Goal: Check status: Check status

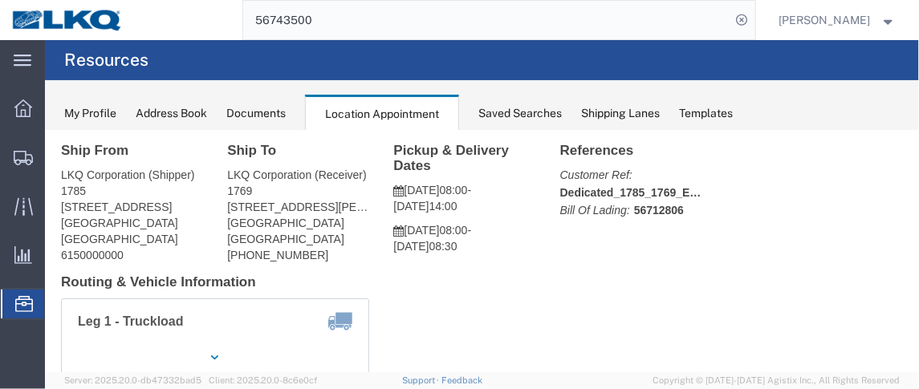
scroll to position [48, 0]
click at [0, 0] on span "Location Appointment" at bounding box center [0, 0] width 0 height 0
click at [0, 0] on span "Saved Searches" at bounding box center [0, 0] width 0 height 0
click at [0, 0] on span "Location Appointment" at bounding box center [0, 0] width 0 height 0
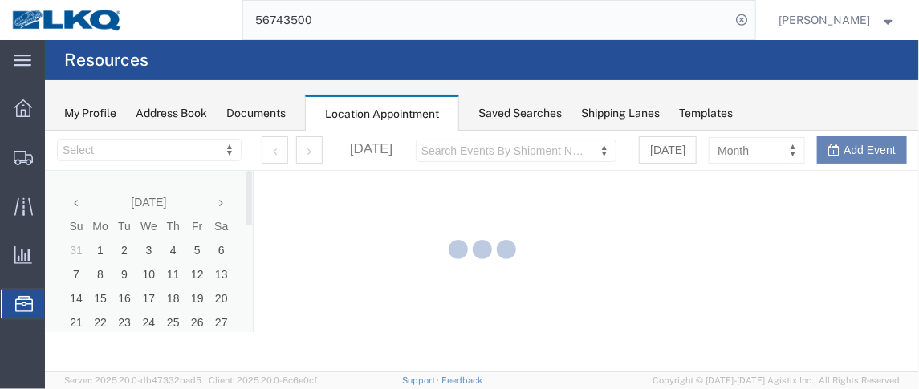
select select "28716"
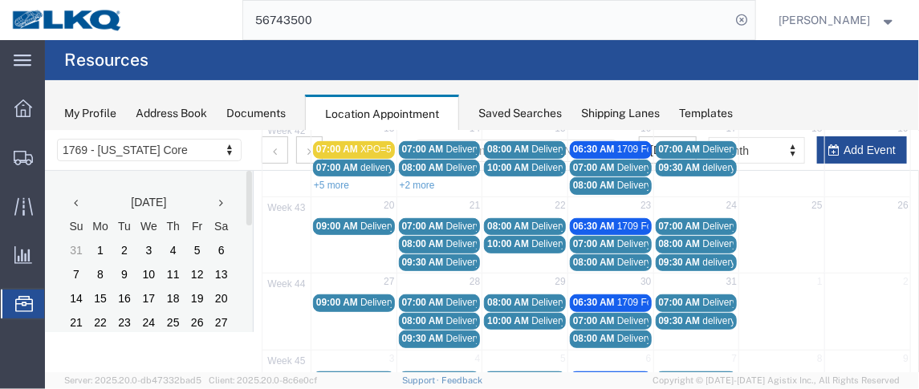
scroll to position [278, 0]
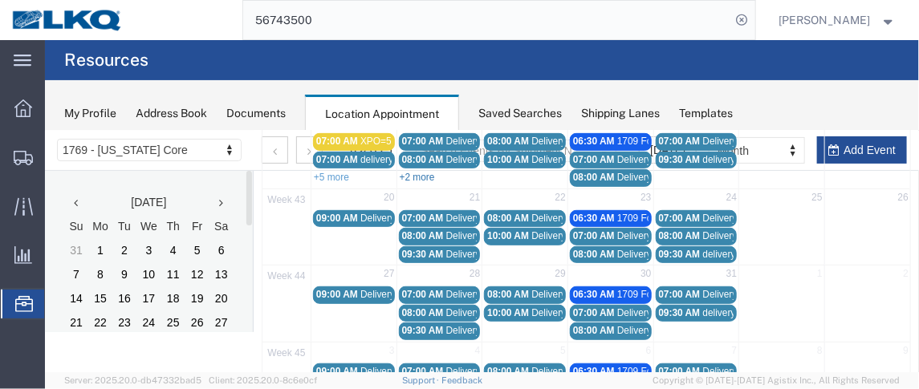
click at [412, 171] on link "+2 more" at bounding box center [416, 176] width 35 height 11
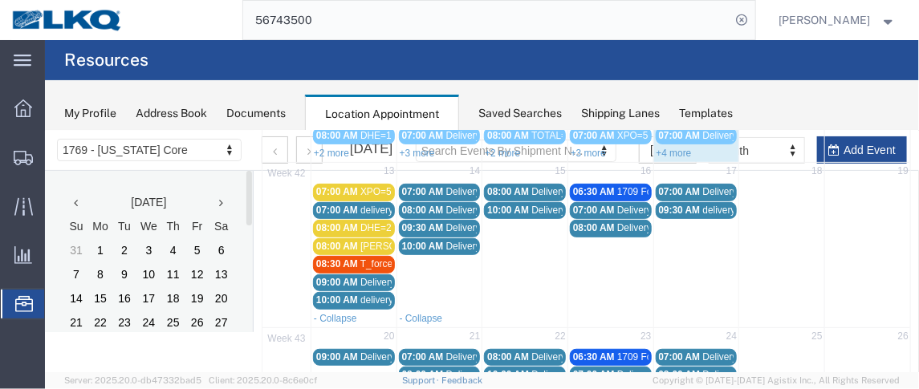
scroll to position [221, 0]
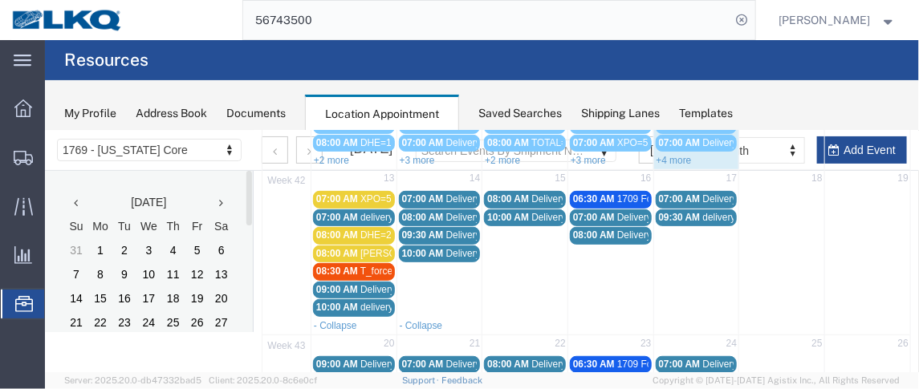
click at [449, 248] on span "Delivery 56712806" at bounding box center [484, 252] width 79 height 11
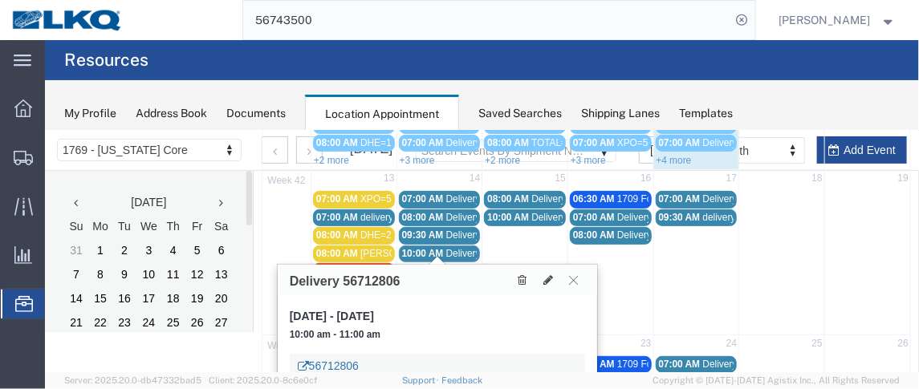
click at [346, 357] on link "56712806" at bounding box center [327, 365] width 61 height 16
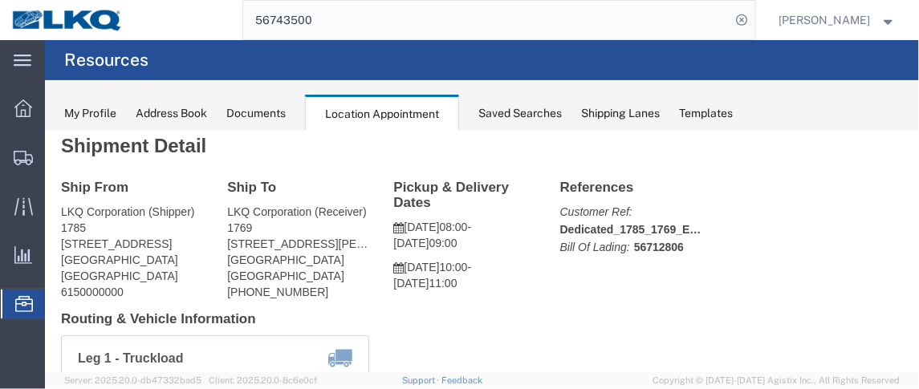
scroll to position [0, 0]
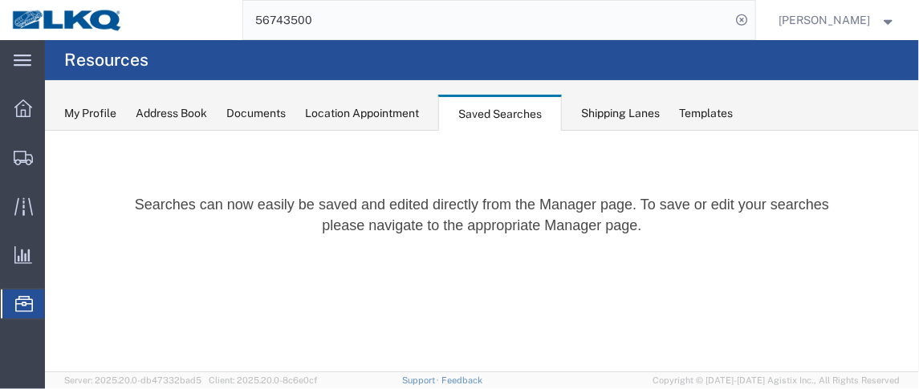
click at [27, 302] on icon at bounding box center [24, 304] width 18 height 16
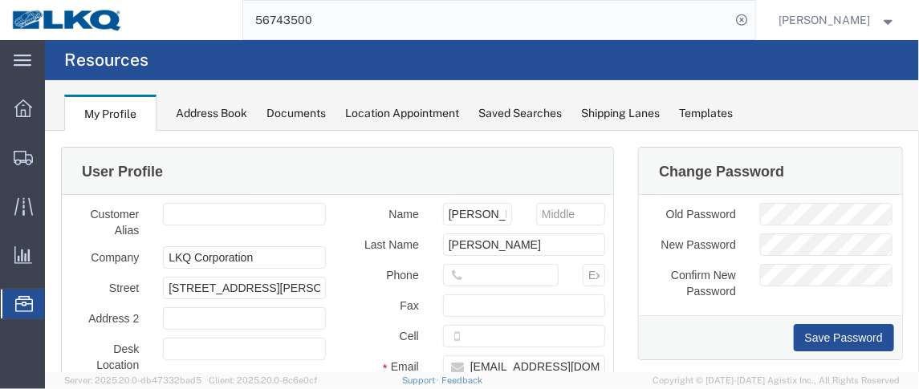
click at [0, 0] on span "Location Appointment" at bounding box center [0, 0] width 0 height 0
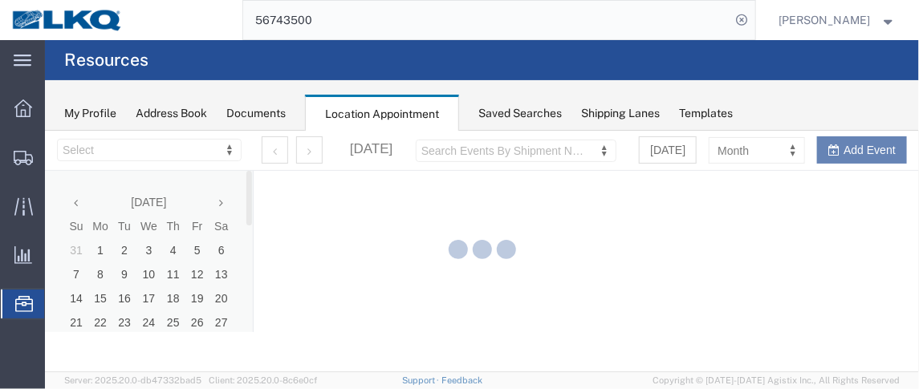
select select "28716"
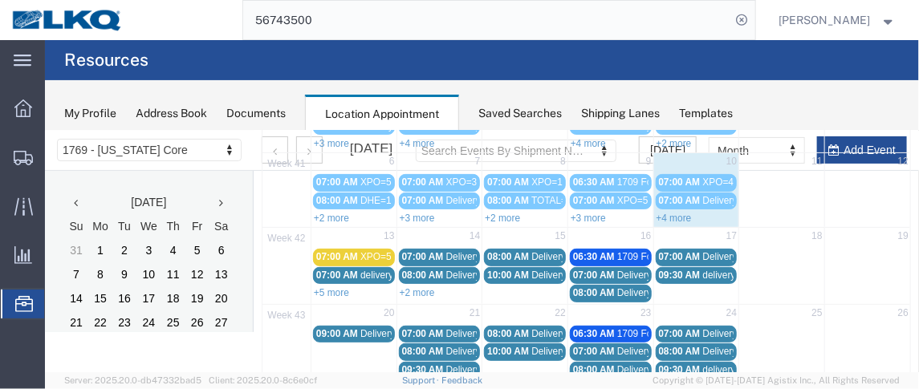
scroll to position [181, 0]
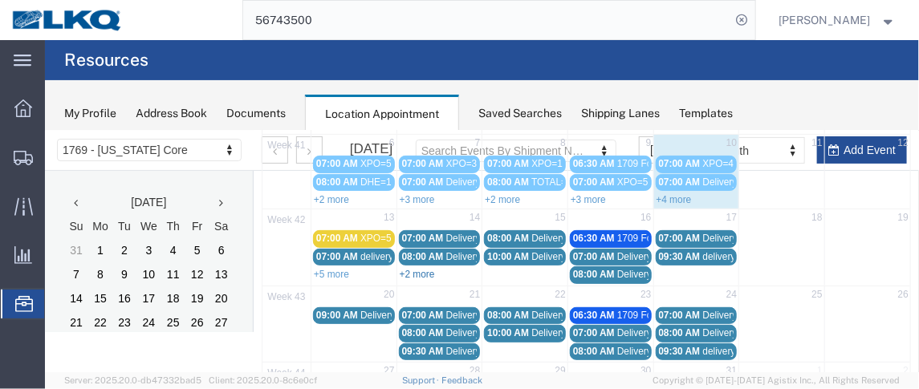
click at [421, 268] on link "+2 more" at bounding box center [416, 273] width 35 height 11
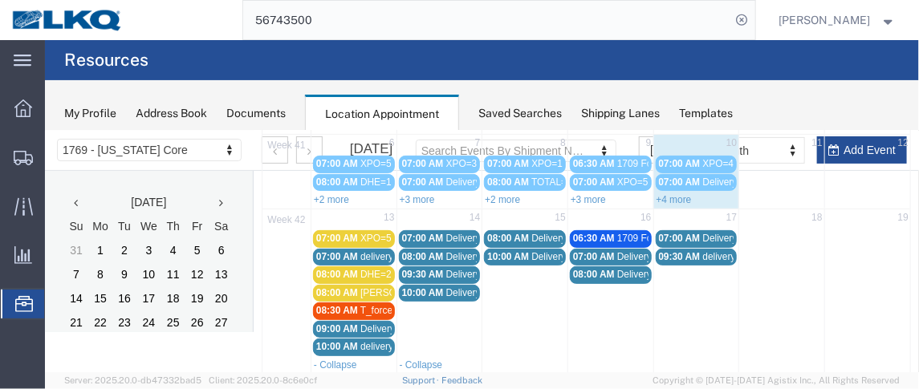
click at [426, 232] on span "07:00 AM" at bounding box center [422, 237] width 42 height 11
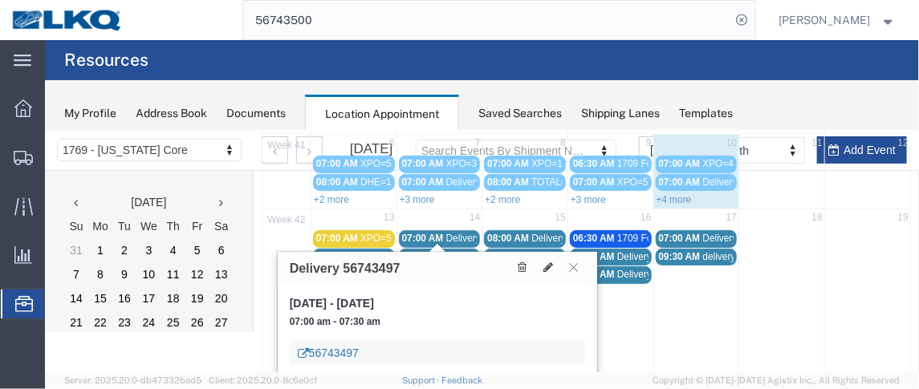
click at [322, 347] on link "56743497" at bounding box center [327, 352] width 61 height 16
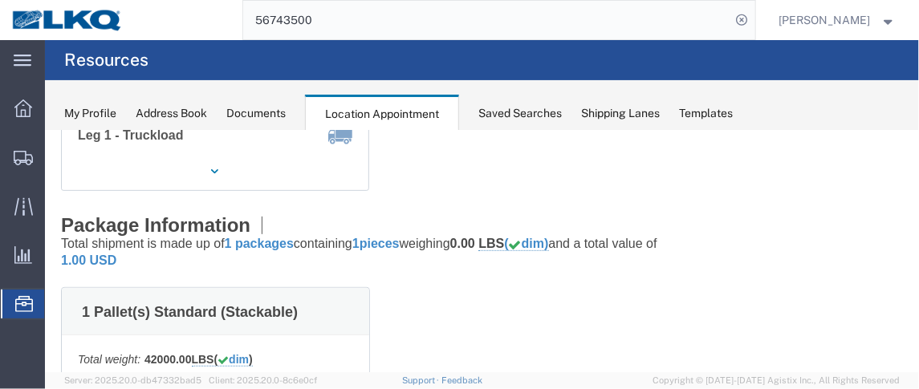
scroll to position [241, 0]
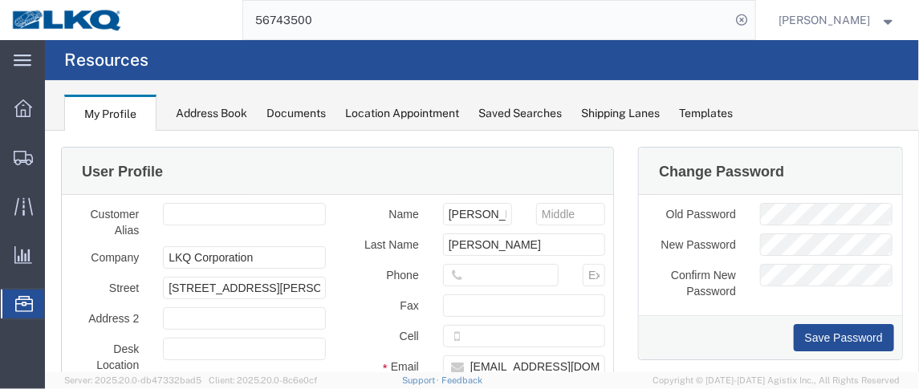
click at [0, 0] on span "Location Appointment" at bounding box center [0, 0] width 0 height 0
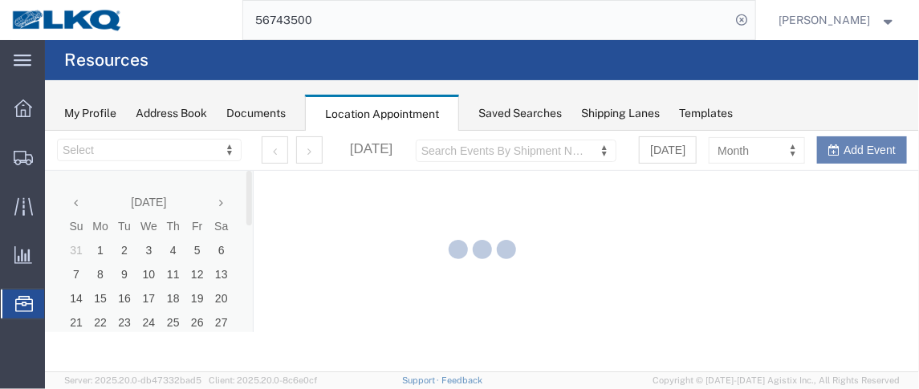
select select "28716"
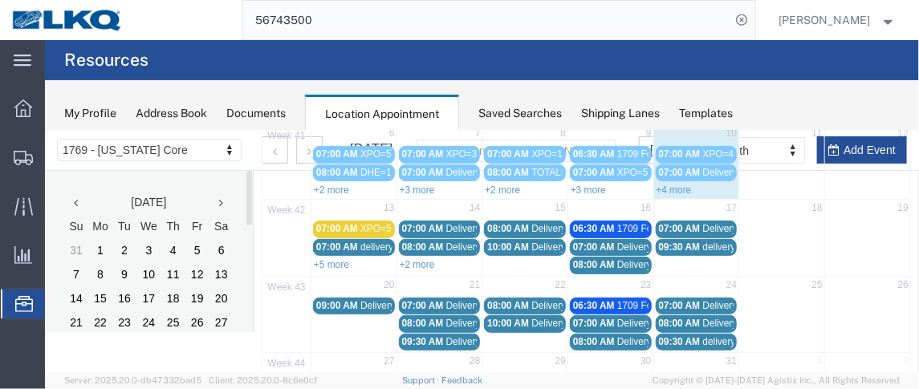
scroll to position [209, 0]
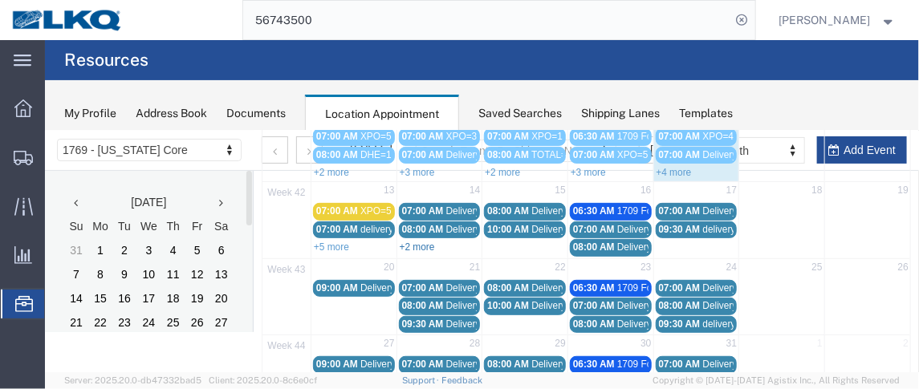
click at [420, 241] on link "+2 more" at bounding box center [416, 246] width 35 height 11
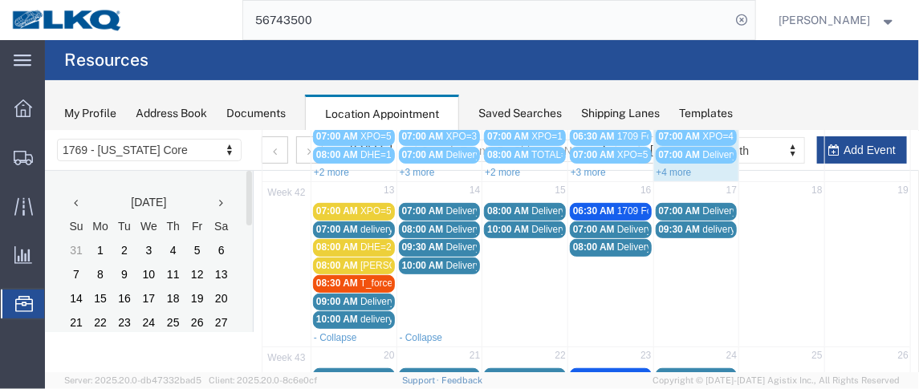
click at [412, 259] on span "10:00 AM" at bounding box center [422, 264] width 42 height 11
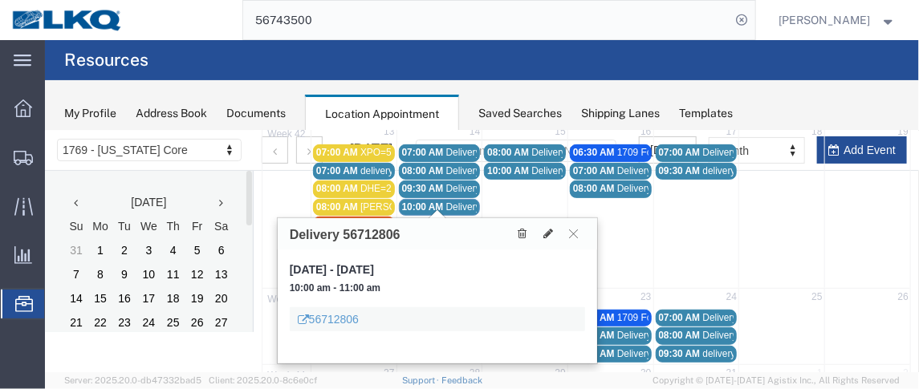
scroll to position [278, 0]
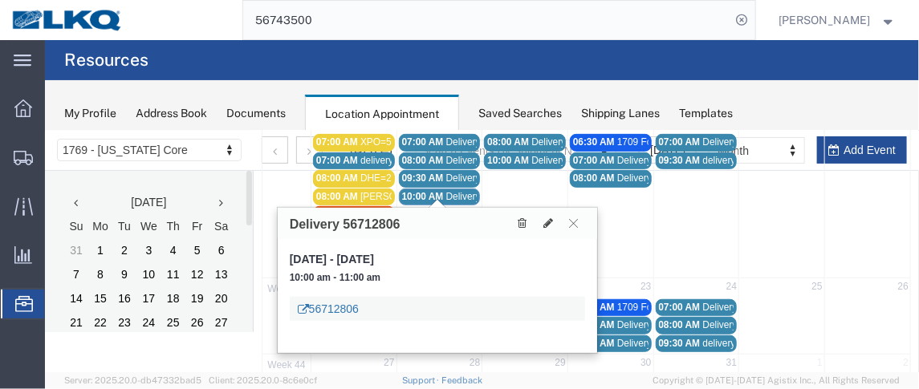
click at [339, 308] on link "56712806" at bounding box center [327, 308] width 61 height 16
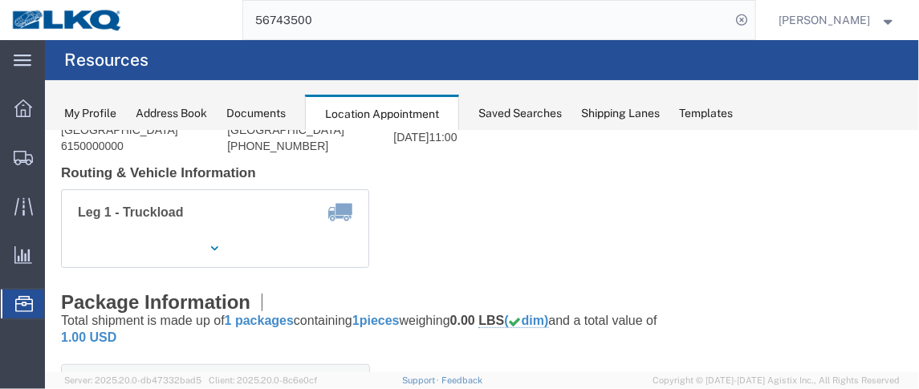
scroll to position [0, 0]
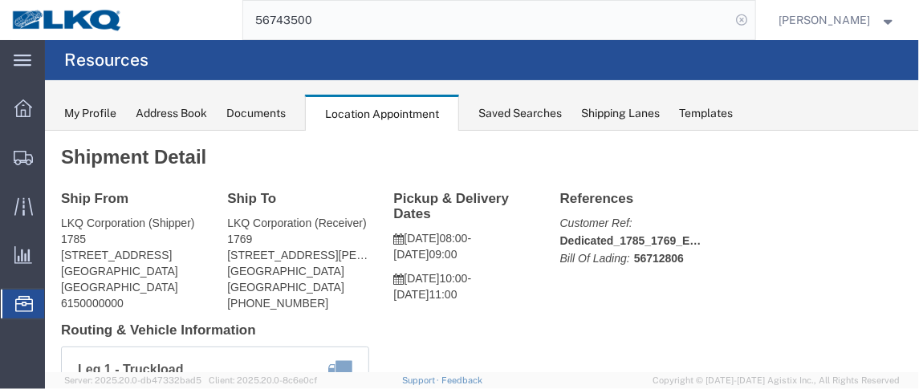
click at [748, 16] on icon at bounding box center [742, 20] width 22 height 22
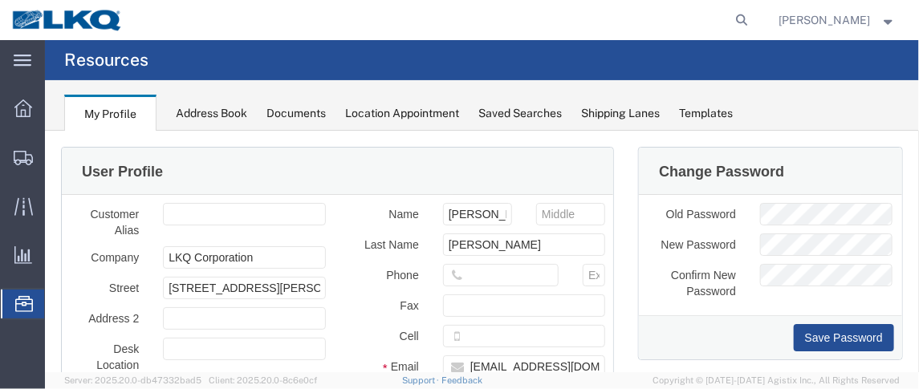
drag, startPoint x: 917, startPoint y: 196, endPoint x: 306, endPoint y: 146, distance: 613.3
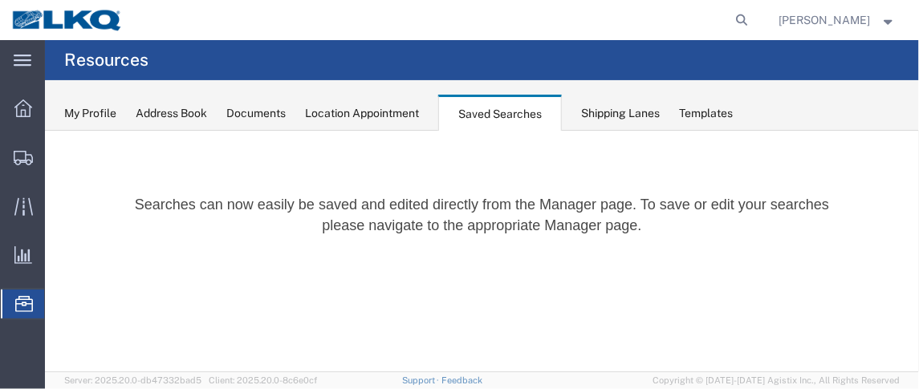
click at [0, 0] on span "Location Appointment" at bounding box center [0, 0] width 0 height 0
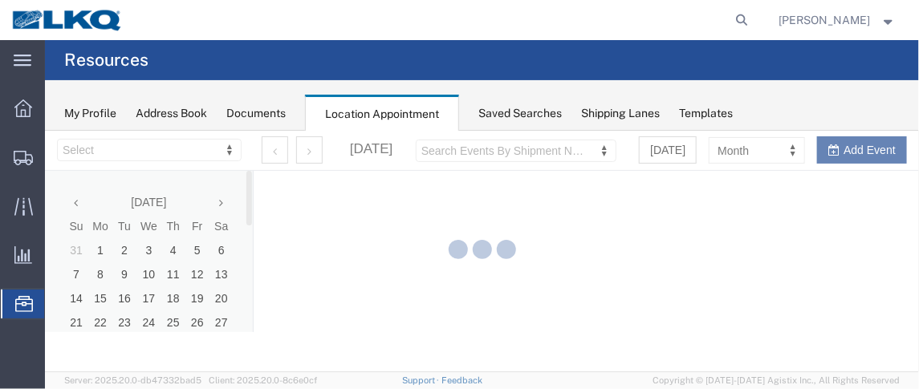
select select "28716"
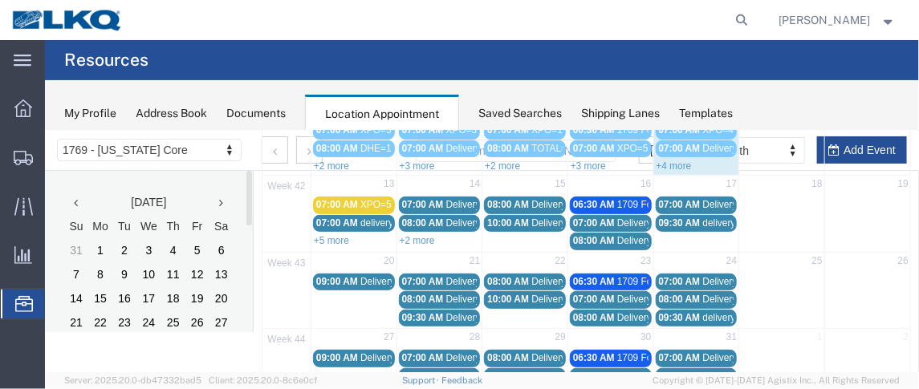
scroll to position [217, 0]
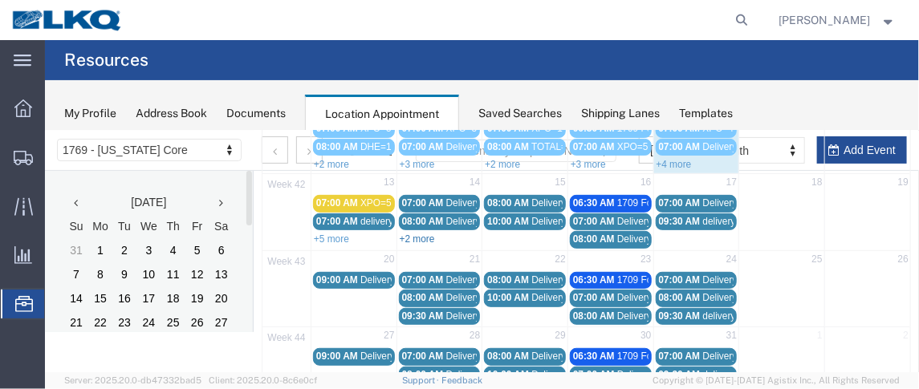
click at [431, 233] on link "+2 more" at bounding box center [416, 238] width 35 height 11
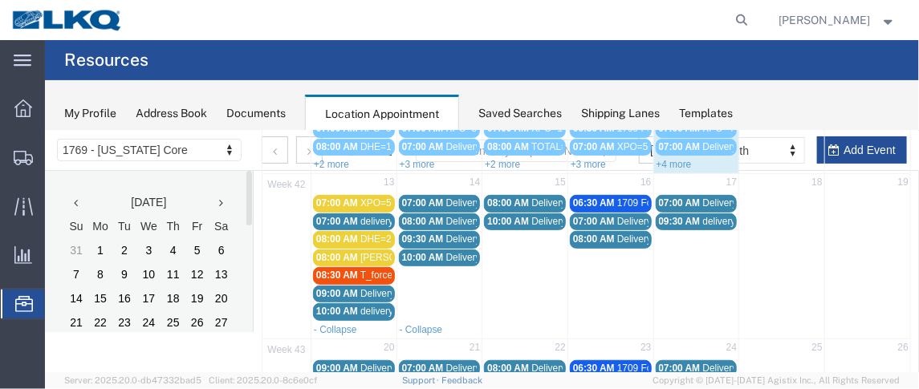
click at [422, 251] on span "10:00 AM" at bounding box center [422, 256] width 42 height 11
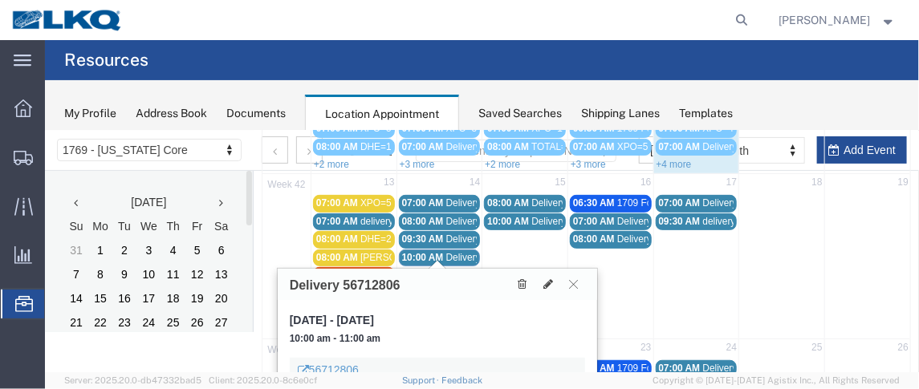
click at [426, 197] on span "07:00 AM" at bounding box center [422, 202] width 42 height 11
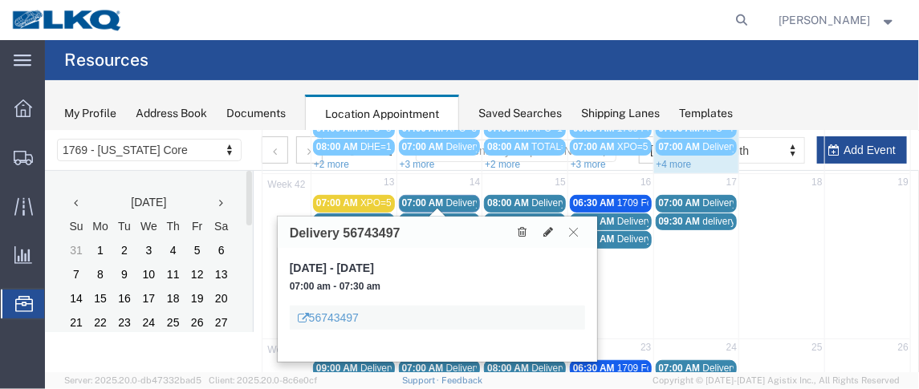
click at [569, 227] on icon at bounding box center [573, 231] width 9 height 10
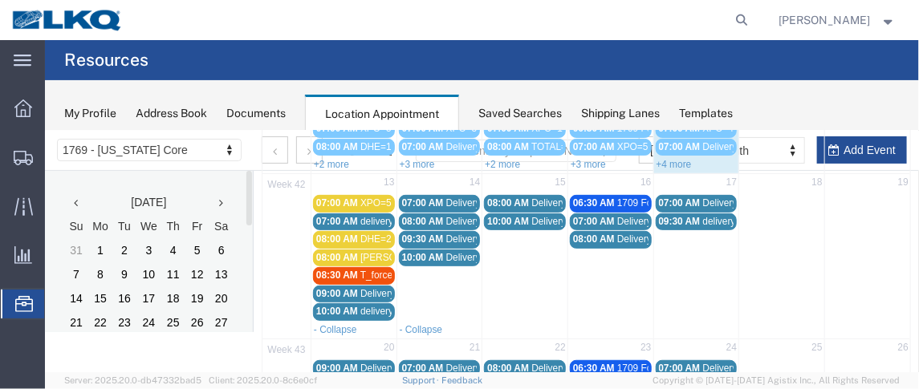
click at [435, 251] on span "10:00 AM" at bounding box center [422, 256] width 42 height 11
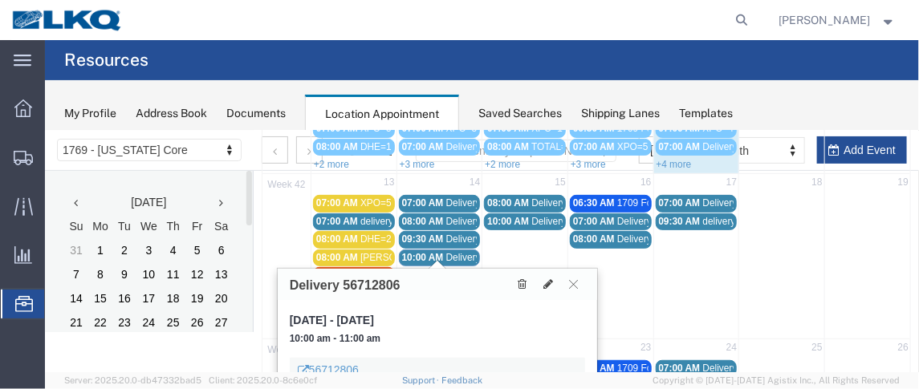
click at [344, 298] on div "Delivery 56712806" at bounding box center [436, 283] width 319 height 31
click at [569, 278] on icon at bounding box center [573, 283] width 9 height 10
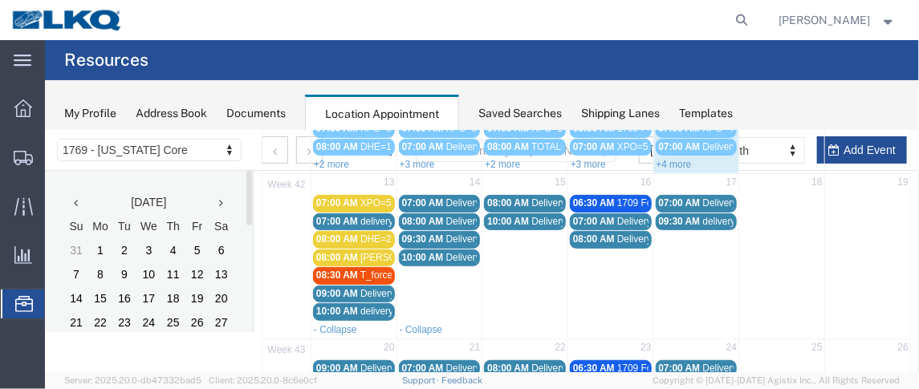
click at [419, 234] on span "09:30 AM" at bounding box center [422, 238] width 42 height 11
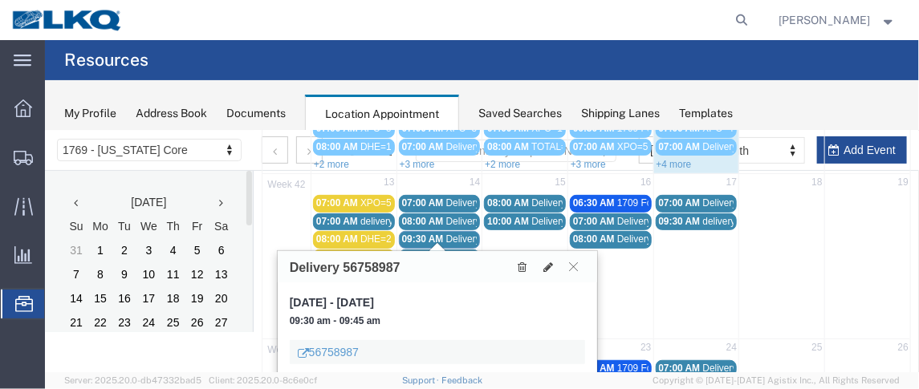
click at [445, 215] on span "Delivery 56743495" at bounding box center [484, 220] width 79 height 11
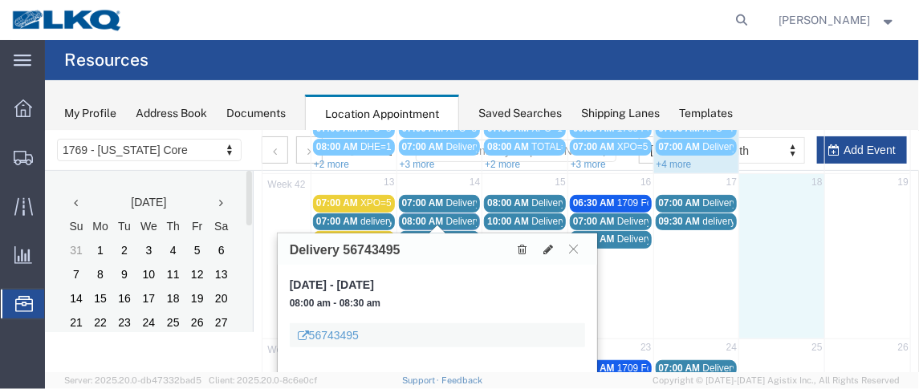
click at [789, 297] on td at bounding box center [781, 256] width 86 height 127
select select "1"
select select
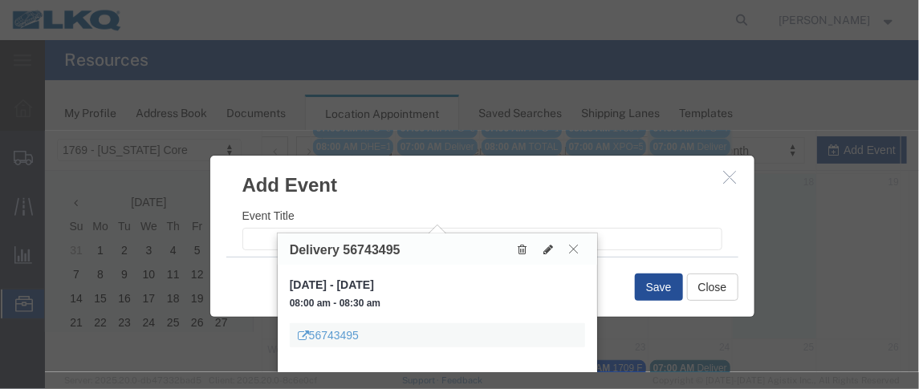
click at [573, 247] on icon at bounding box center [573, 248] width 9 height 10
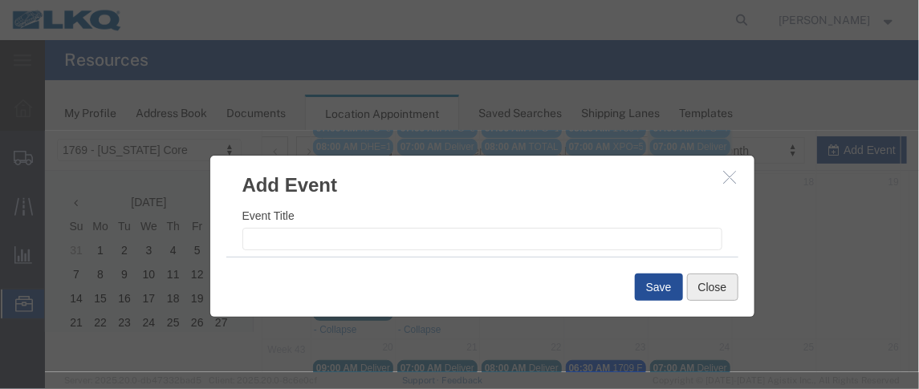
click at [701, 286] on button "Close" at bounding box center [711, 286] width 51 height 27
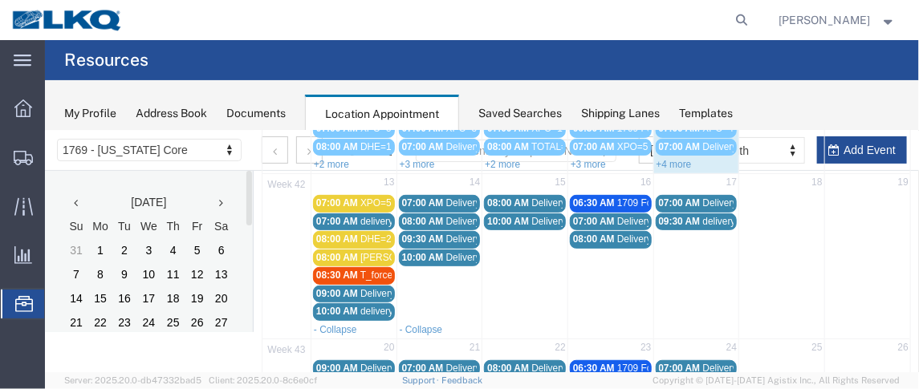
click at [345, 305] on span "10:00 AM" at bounding box center [336, 310] width 42 height 11
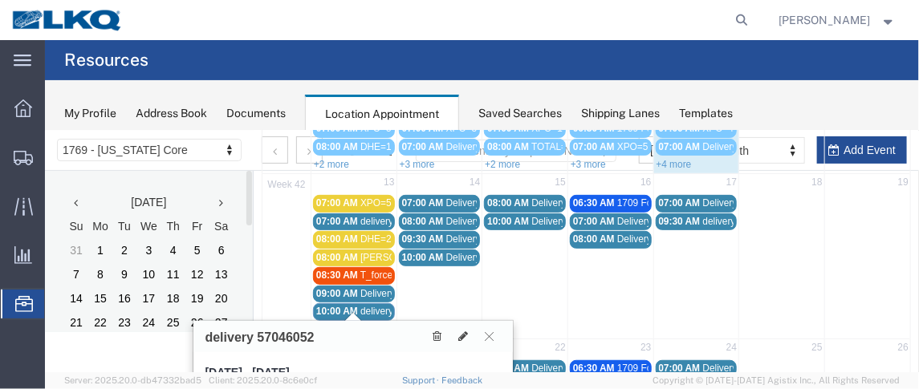
click at [351, 287] on span "09:00 AM" at bounding box center [336, 292] width 42 height 11
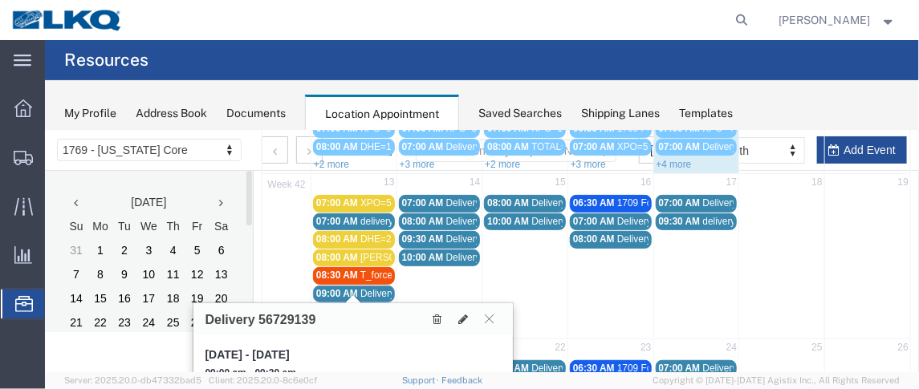
click at [430, 197] on span "07:00 AM" at bounding box center [422, 202] width 42 height 11
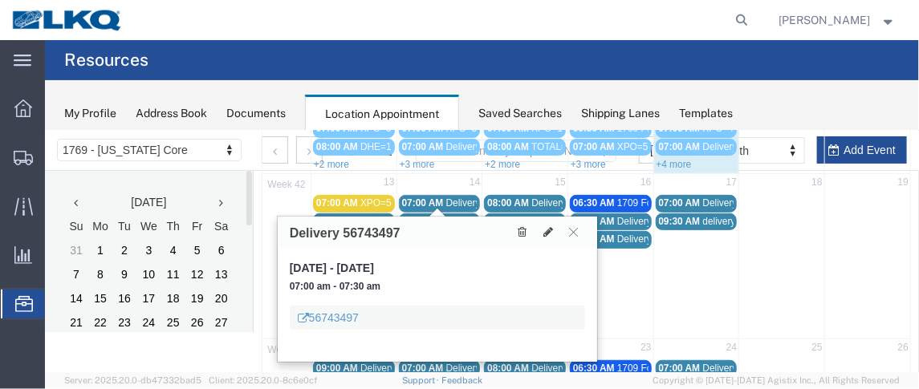
click at [414, 215] on span "08:00 AM" at bounding box center [422, 220] width 42 height 11
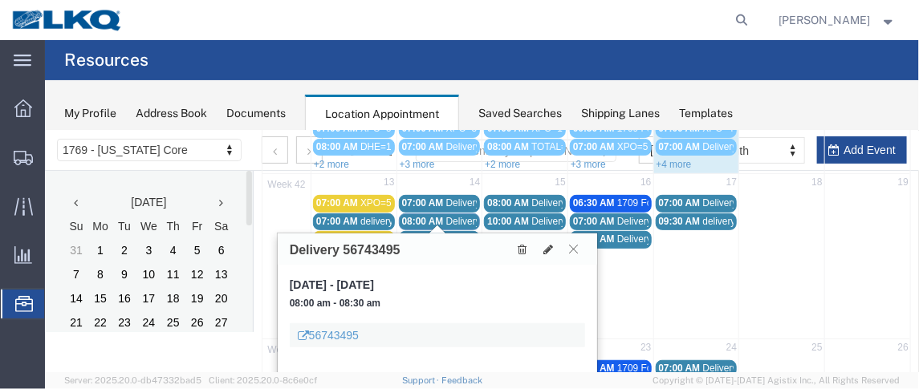
click at [578, 250] on button at bounding box center [573, 248] width 22 height 15
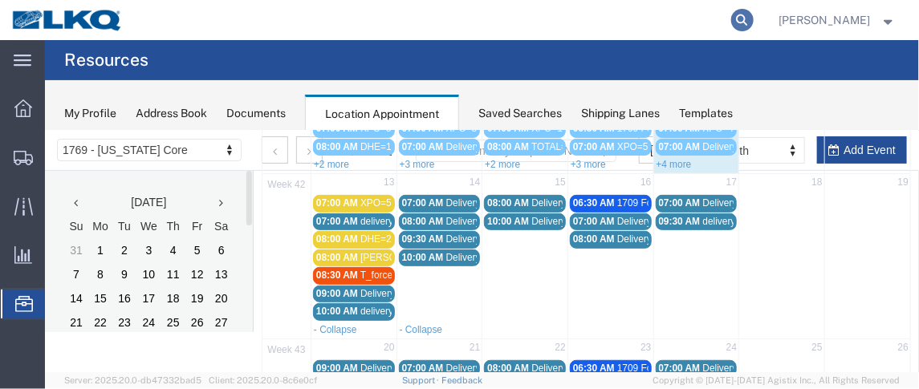
click at [752, 15] on icon at bounding box center [742, 20] width 22 height 22
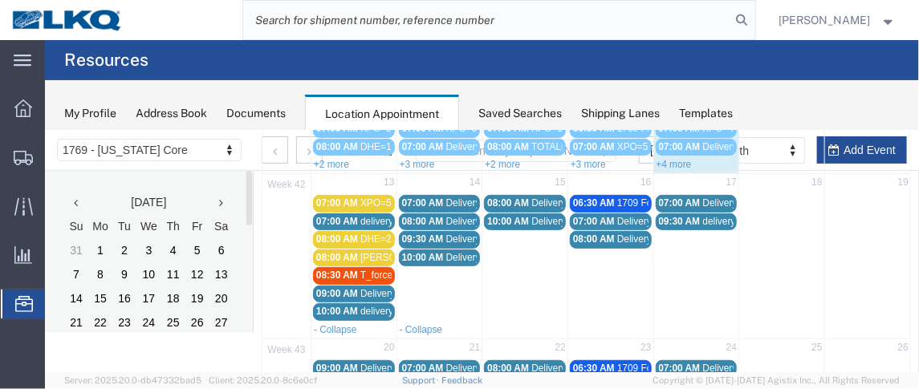
click at [435, 36] on input "search" at bounding box center [487, 20] width 488 height 39
click at [388, 21] on input "search" at bounding box center [487, 20] width 488 height 39
click at [278, 20] on input "search" at bounding box center [487, 20] width 488 height 39
click at [749, 20] on icon at bounding box center [742, 20] width 22 height 22
click at [436, 233] on span "09:30 AM" at bounding box center [422, 238] width 42 height 11
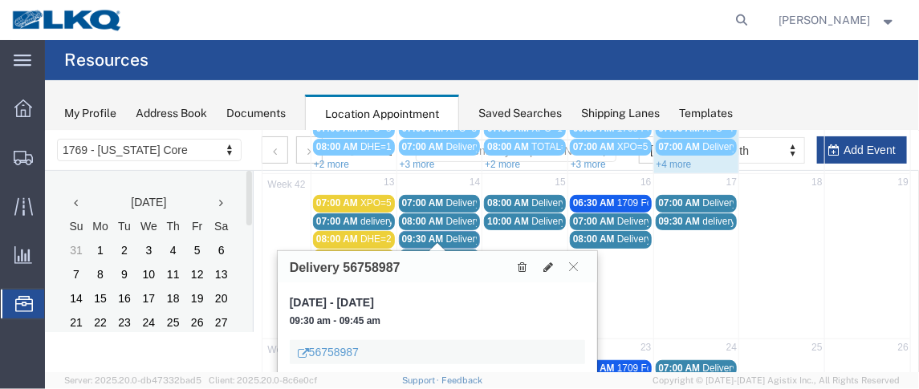
click at [445, 215] on span "Delivery 56743495" at bounding box center [484, 220] width 79 height 11
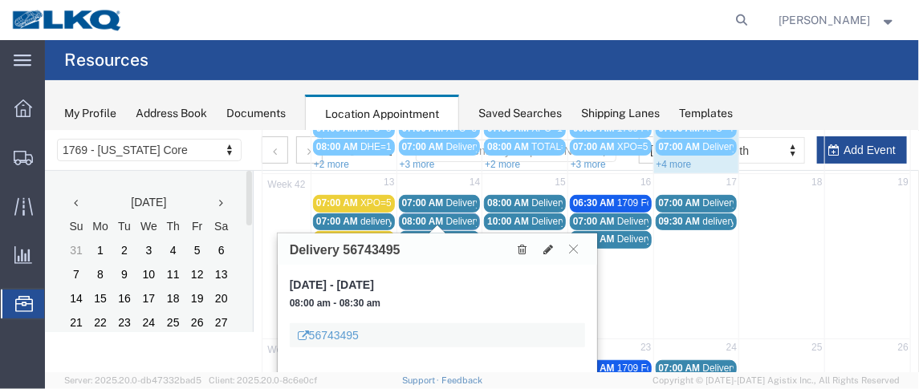
click at [521, 215] on span "10:00 AM" at bounding box center [507, 220] width 42 height 11
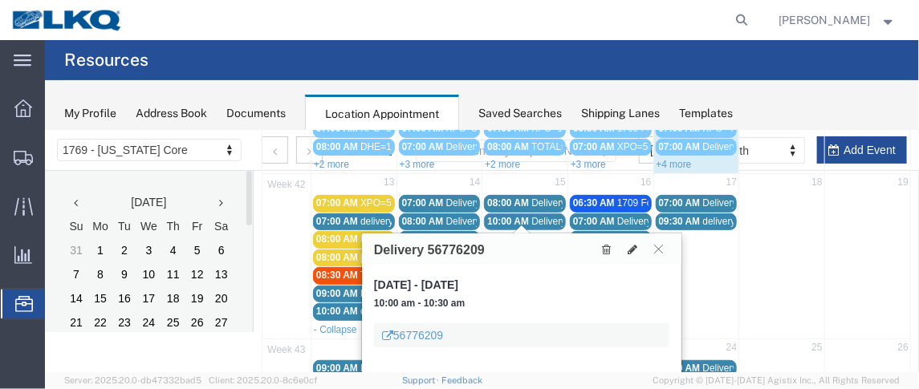
click at [523, 199] on span "08:00 AM" at bounding box center [507, 202] width 42 height 11
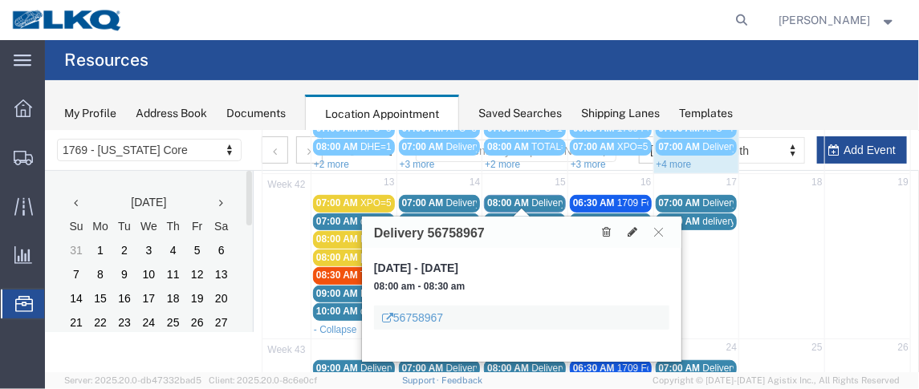
click at [375, 342] on div "[DATE], Oct 15, 2025 - [DATE] 08:00 am - 08:30 am 56758967" at bounding box center [520, 304] width 319 height 114
click at [654, 237] on button at bounding box center [658, 231] width 22 height 15
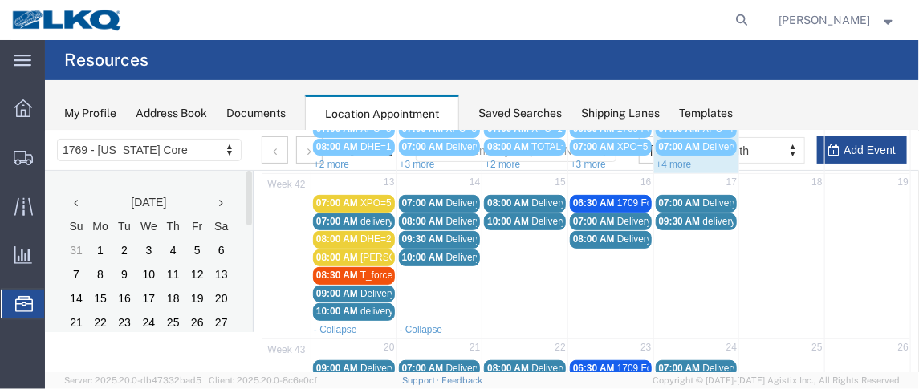
click at [418, 256] on div "10:00 AM Delivery 56712806" at bounding box center [438, 257] width 75 height 12
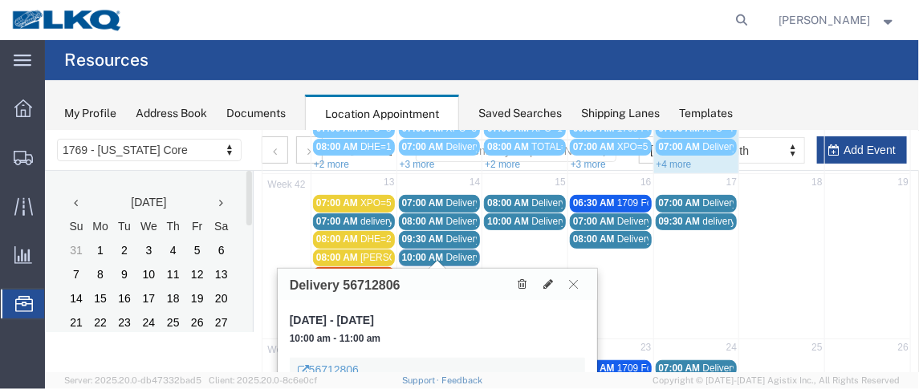
click at [582, 283] on button at bounding box center [573, 283] width 22 height 15
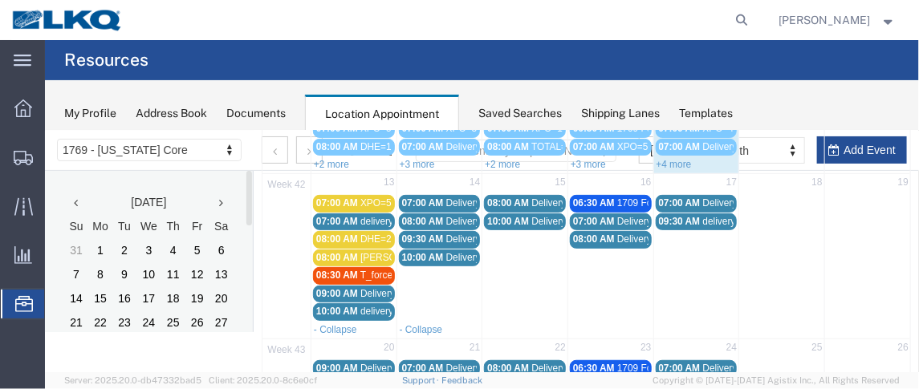
click at [445, 251] on span "Delivery 56712806" at bounding box center [484, 256] width 79 height 11
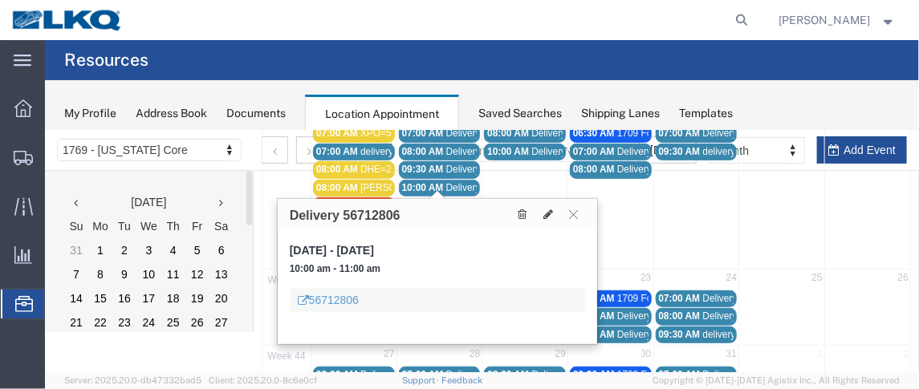
scroll to position [335, 0]
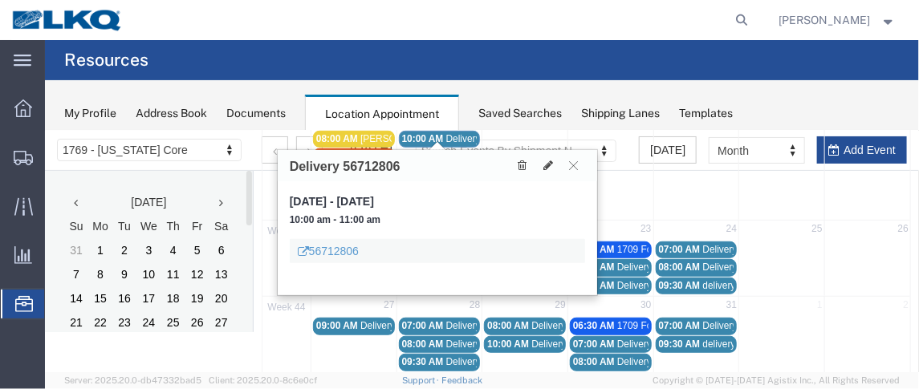
click at [651, 58] on agx-page-header "Resources" at bounding box center [482, 60] width 874 height 40
click at [574, 164] on icon at bounding box center [573, 165] width 9 height 10
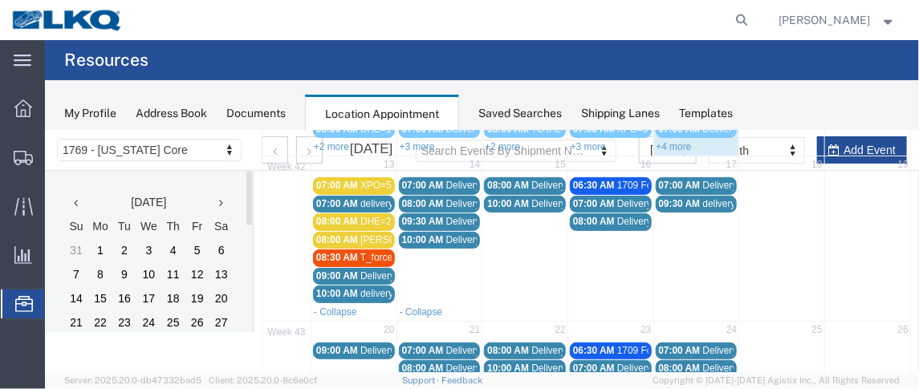
scroll to position [229, 0]
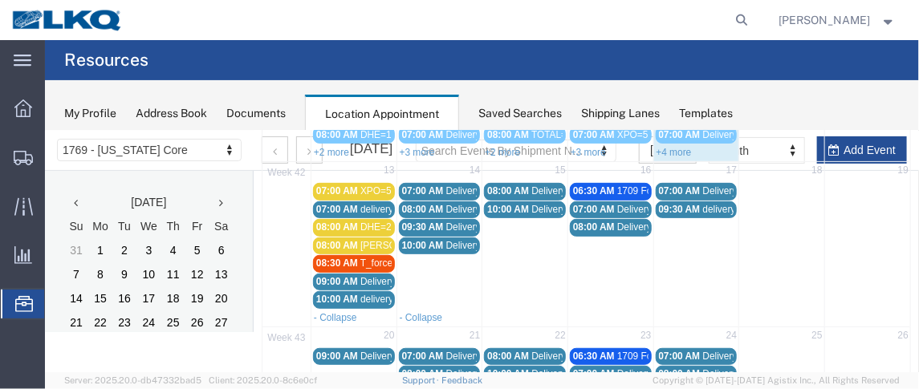
click at [427, 242] on span "10:00 AM" at bounding box center [422, 244] width 42 height 11
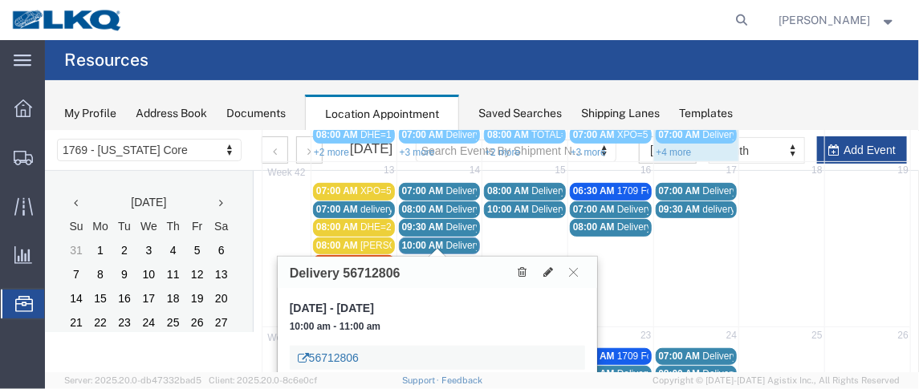
click at [336, 356] on link "56712806" at bounding box center [327, 357] width 61 height 16
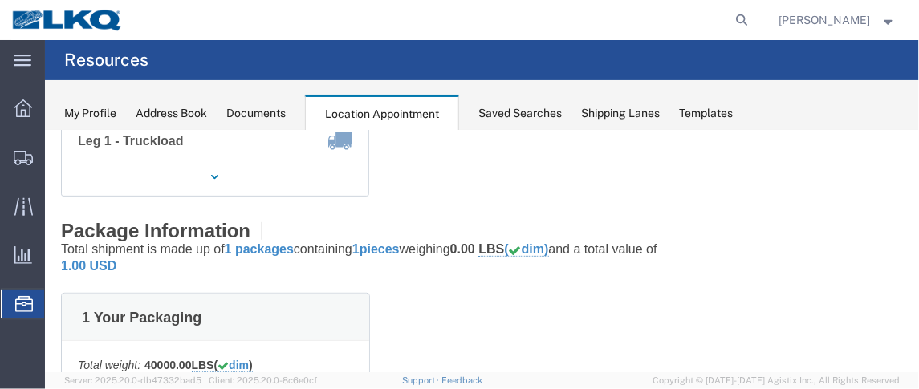
click at [255, 107] on div "Documents" at bounding box center [255, 113] width 59 height 17
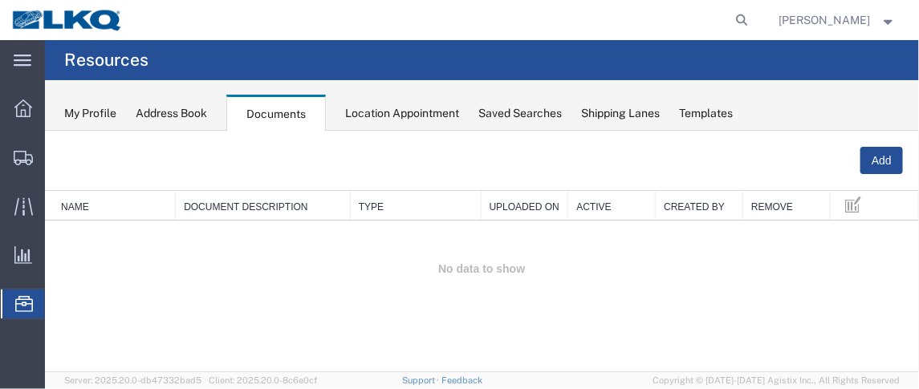
click at [0, 0] on span "Location Appointment" at bounding box center [0, 0] width 0 height 0
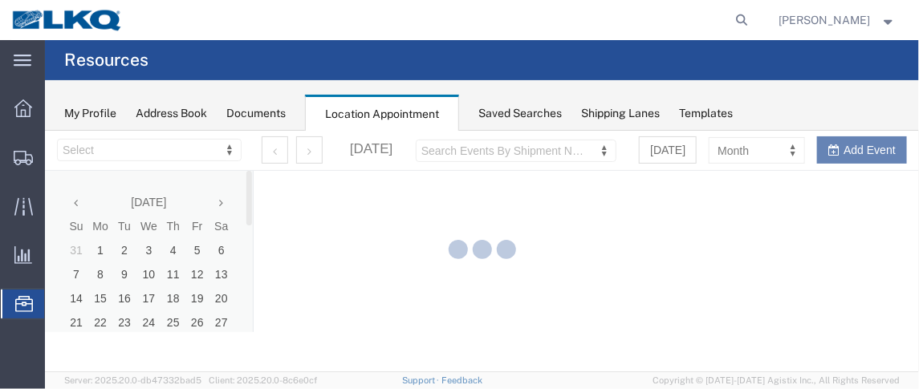
select select "28716"
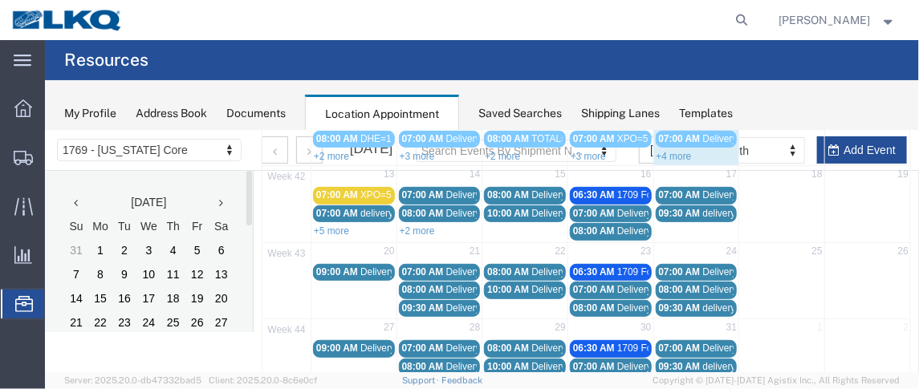
scroll to position [234, 0]
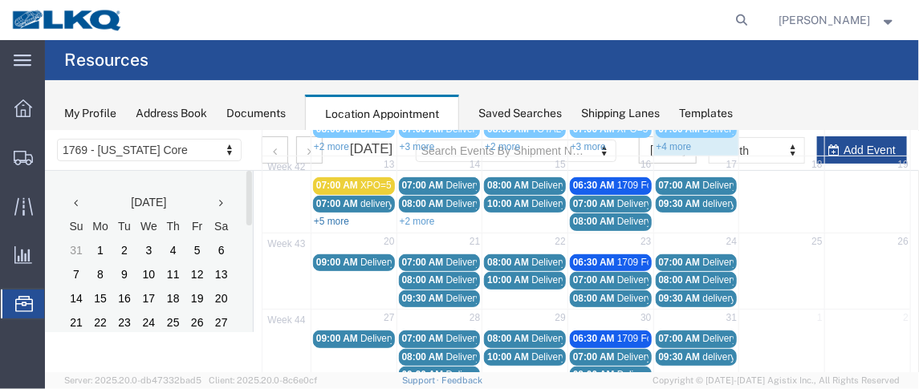
click at [341, 215] on link "+5 more" at bounding box center [330, 220] width 35 height 11
